Goal: Transaction & Acquisition: Purchase product/service

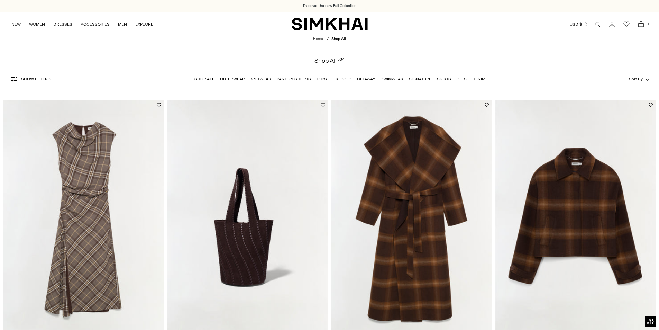
click at [339, 79] on link "Dresses" at bounding box center [341, 78] width 19 height 5
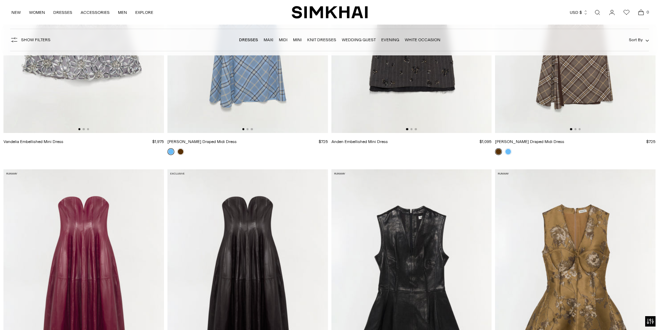
scroll to position [415, 0]
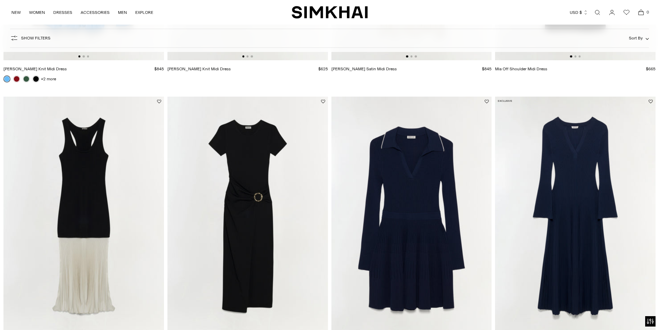
scroll to position [0, 0]
click at [573, 167] on img at bounding box center [575, 217] width 161 height 241
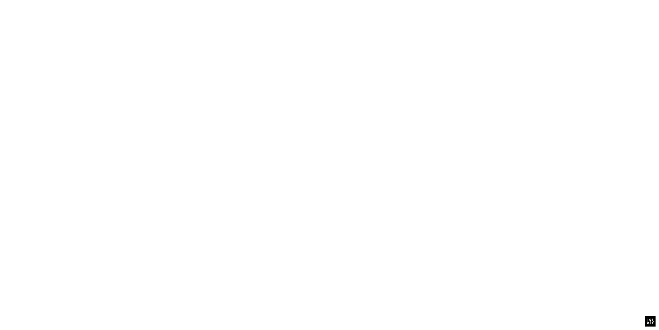
scroll to position [0, 0]
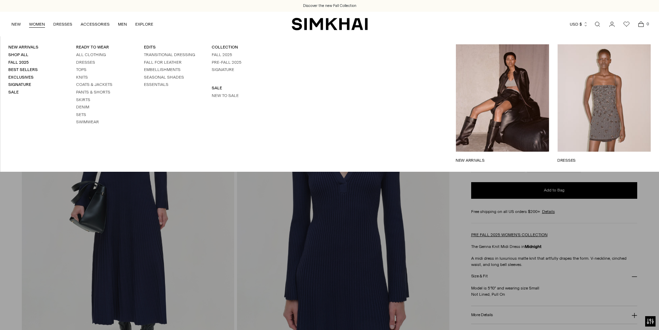
click at [38, 21] on link "WOMEN" at bounding box center [37, 24] width 16 height 15
